Goal: Task Accomplishment & Management: Use online tool/utility

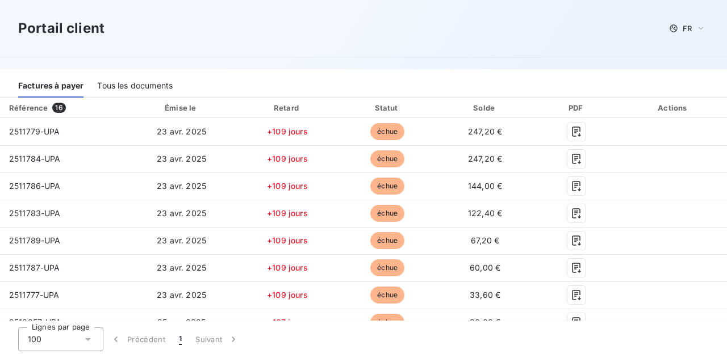
scroll to position [119, 0]
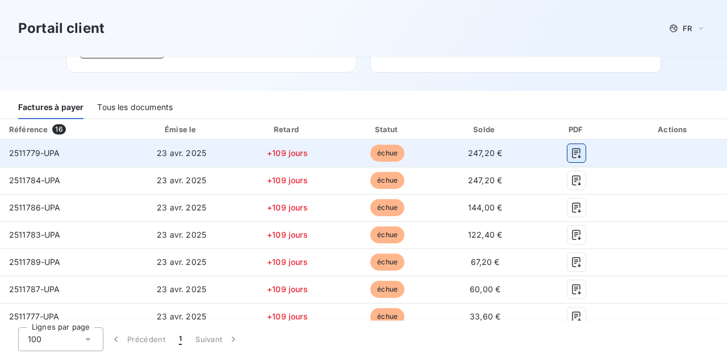
click at [571, 148] on icon "button" at bounding box center [576, 153] width 11 height 11
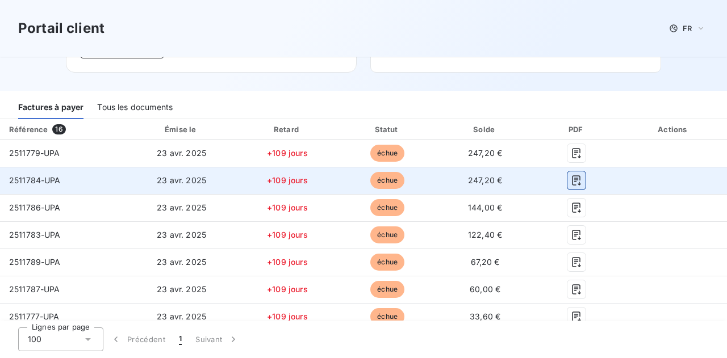
click at [571, 175] on icon "button" at bounding box center [576, 180] width 11 height 11
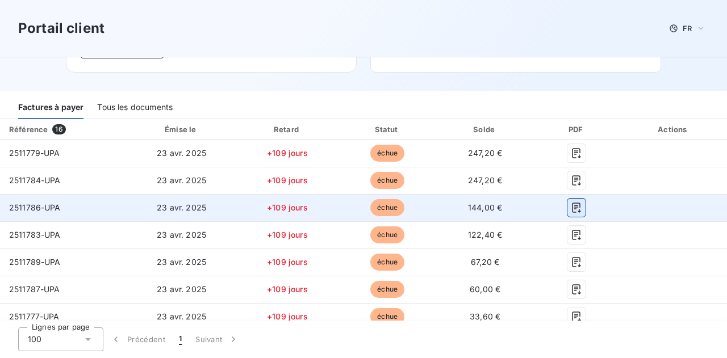
click at [571, 202] on icon "button" at bounding box center [576, 207] width 11 height 11
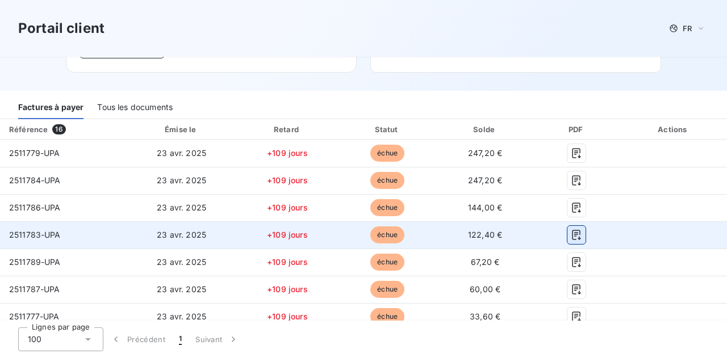
click at [574, 231] on button "button" at bounding box center [576, 235] width 18 height 18
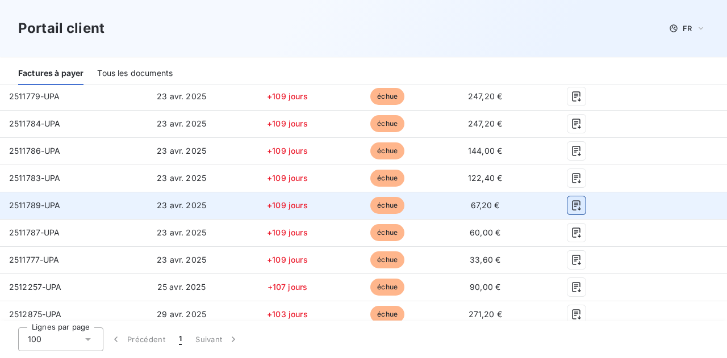
click at [571, 200] on icon "button" at bounding box center [576, 205] width 11 height 11
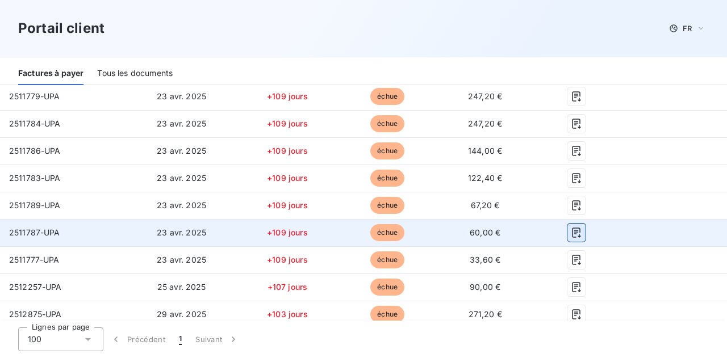
click at [573, 228] on icon "button" at bounding box center [577, 233] width 9 height 10
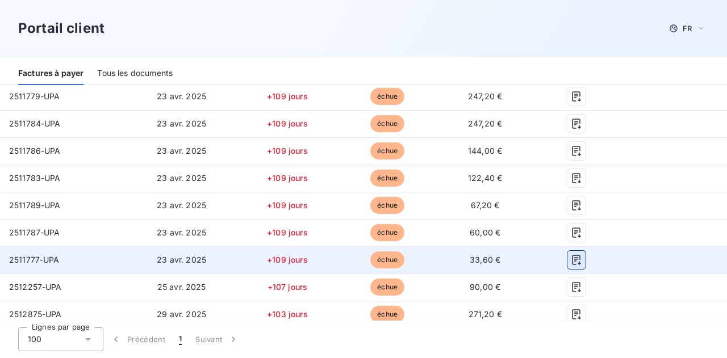
click at [573, 255] on icon "button" at bounding box center [577, 260] width 9 height 10
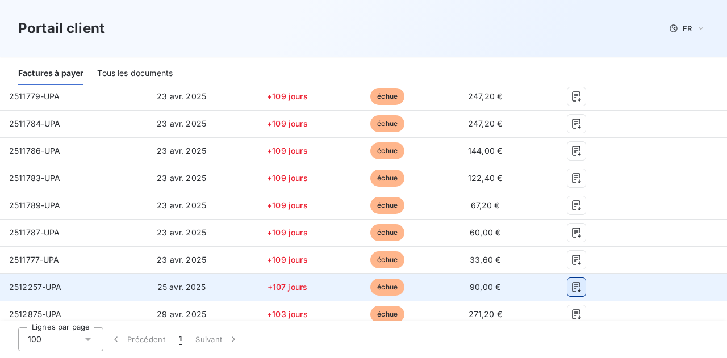
click at [574, 282] on icon "button" at bounding box center [576, 287] width 11 height 11
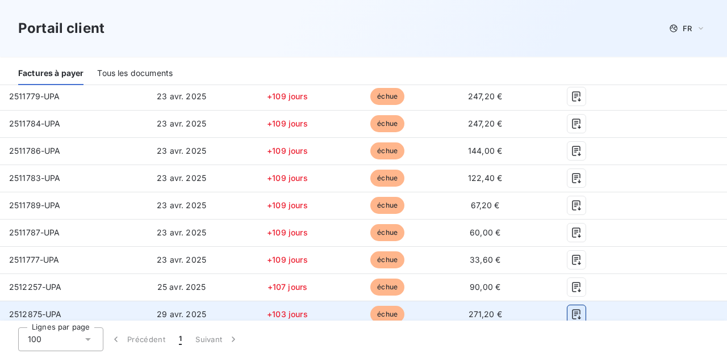
click at [573, 309] on icon "button" at bounding box center [576, 314] width 11 height 11
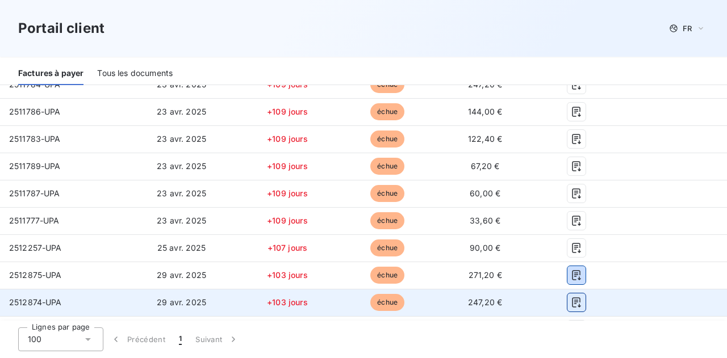
scroll to position [233, 0]
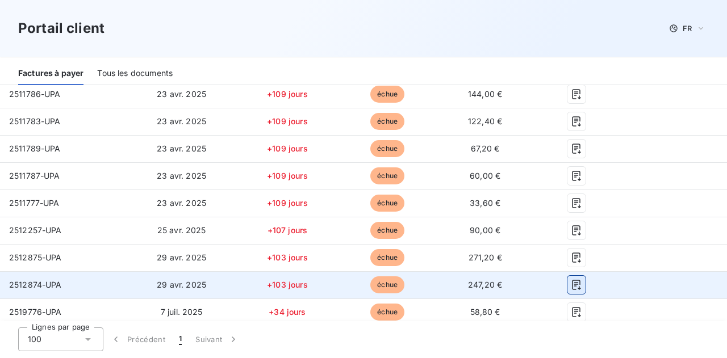
click at [571, 279] on icon "button" at bounding box center [576, 284] width 11 height 11
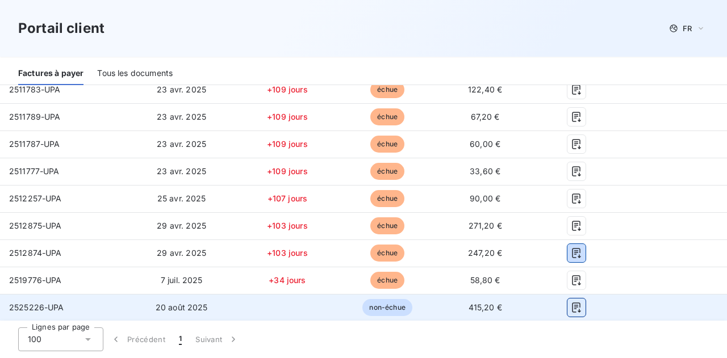
scroll to position [290, 0]
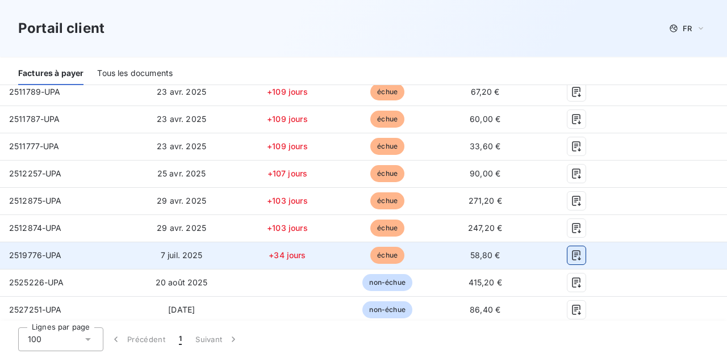
click at [567, 247] on button "button" at bounding box center [576, 256] width 18 height 18
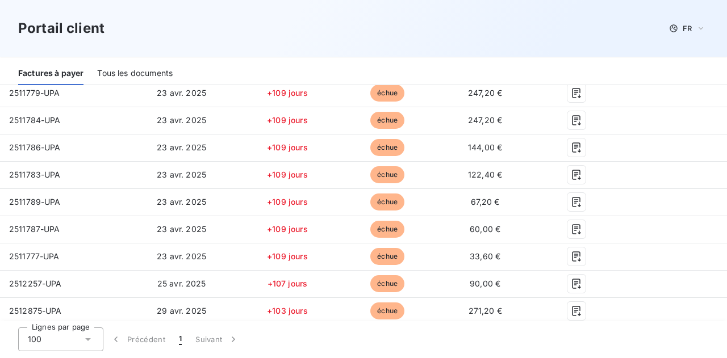
scroll to position [176, 0]
